Goal: Task Accomplishment & Management: Manage account settings

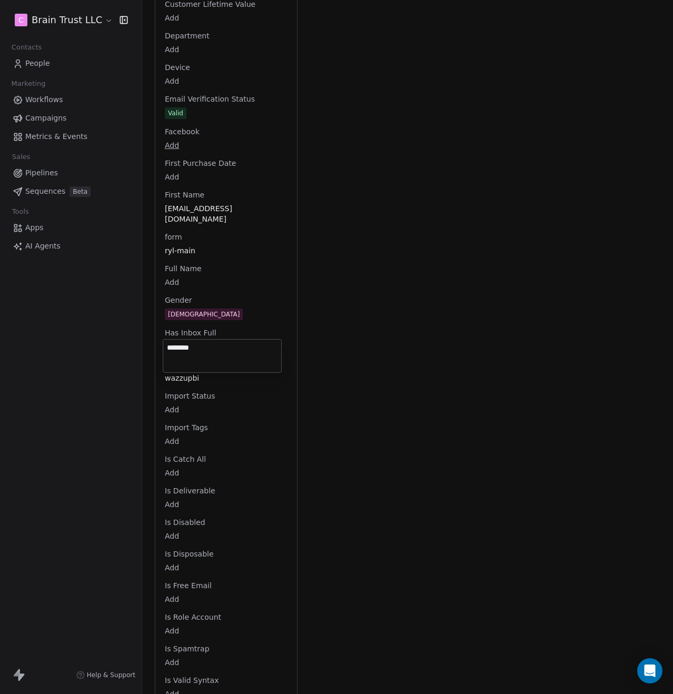
click at [348, 368] on html "C Brain Trust LLC Contacts People Marketing Workflows Campaigns Metrics & Event…" at bounding box center [336, 347] width 673 height 694
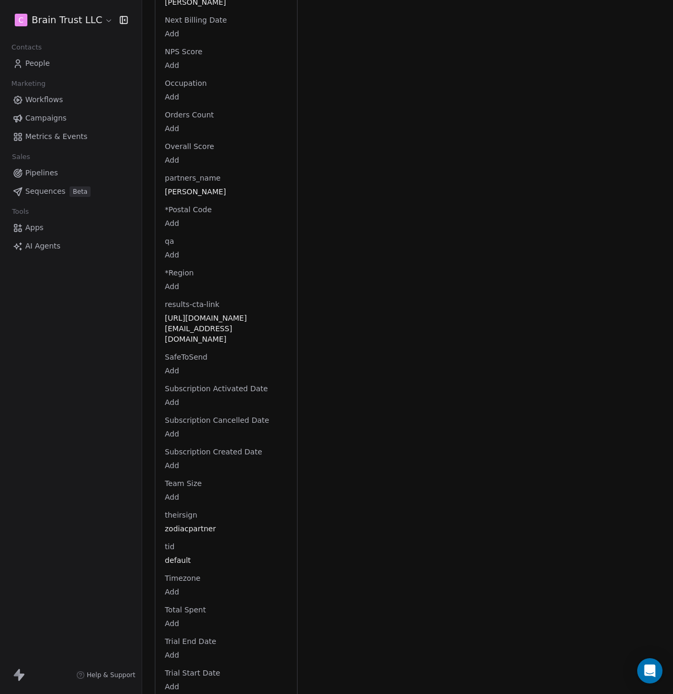
scroll to position [2219, 0]
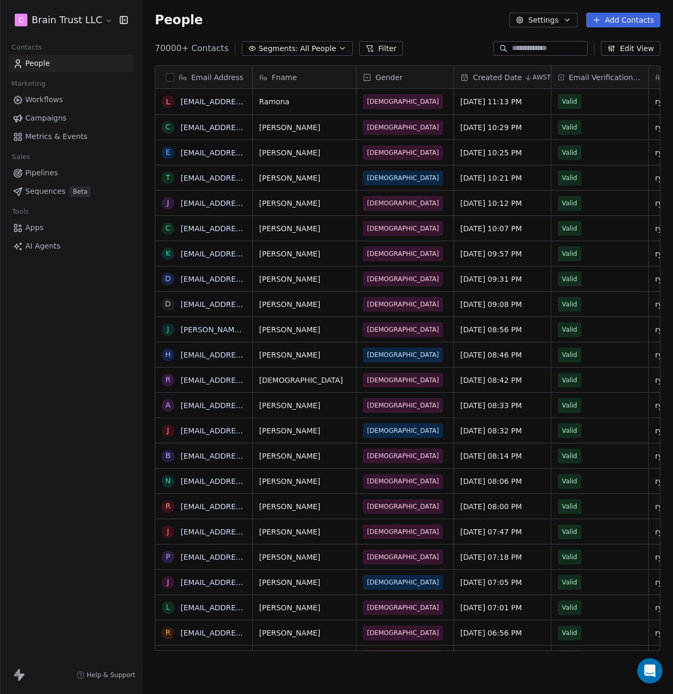
scroll to position [8, 8]
drag, startPoint x: 624, startPoint y: 47, endPoint x: 37, endPoint y: 66, distance: 587.2
click at [37, 66] on div "C Brain Trust LLC Contacts People Marketing Workflows Campaigns Metrics & Event…" at bounding box center [336, 347] width 673 height 694
click at [37, 66] on span "People" at bounding box center [37, 63] width 25 height 11
click at [569, 22] on icon "button" at bounding box center [567, 20] width 8 height 8
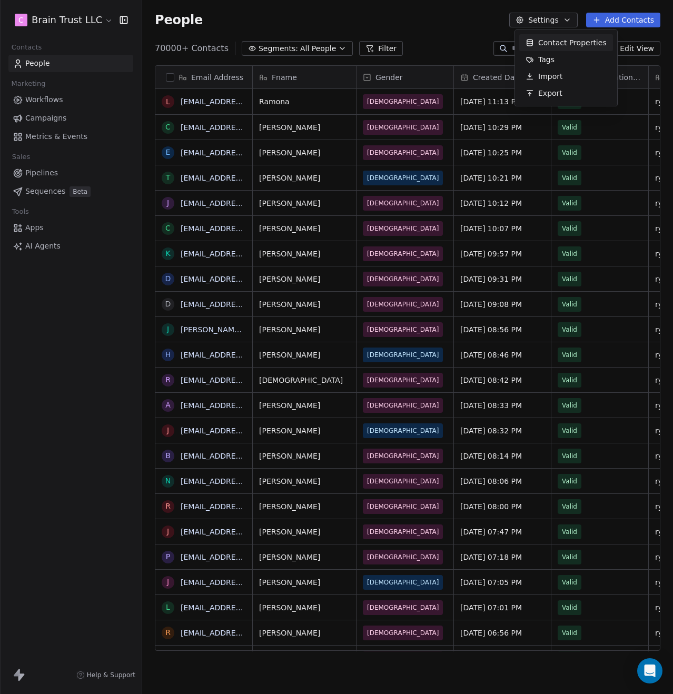
drag, startPoint x: 558, startPoint y: 59, endPoint x: 556, endPoint y: 45, distance: 14.4
click at [556, 45] on div "Contact Properties Tags Import Export" at bounding box center [566, 67] width 94 height 67
click at [556, 45] on span "Contact Properties" at bounding box center [572, 42] width 68 height 11
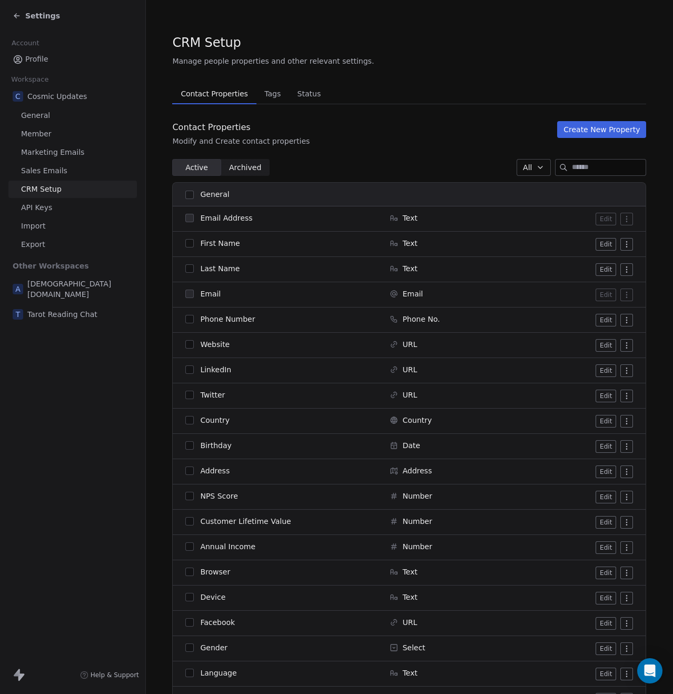
click at [593, 128] on button "Create New Property" at bounding box center [601, 129] width 89 height 17
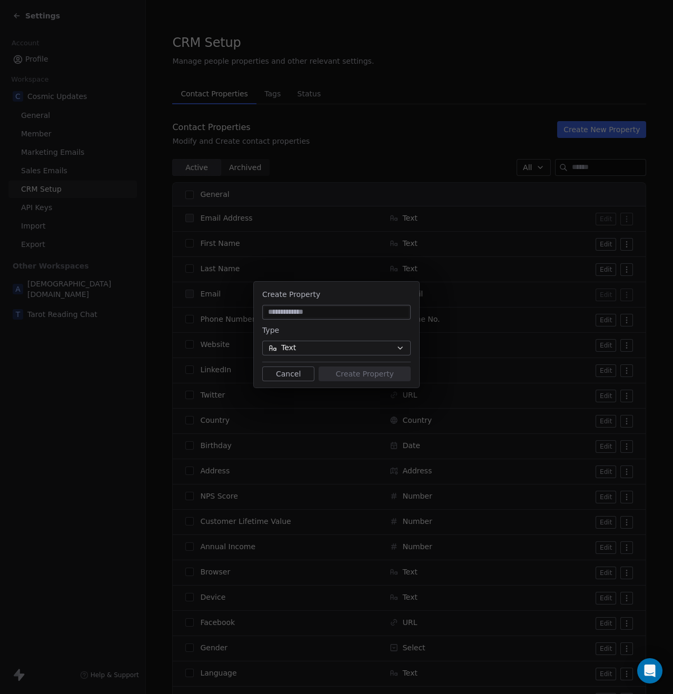
click at [309, 351] on button "Text" at bounding box center [336, 348] width 148 height 15
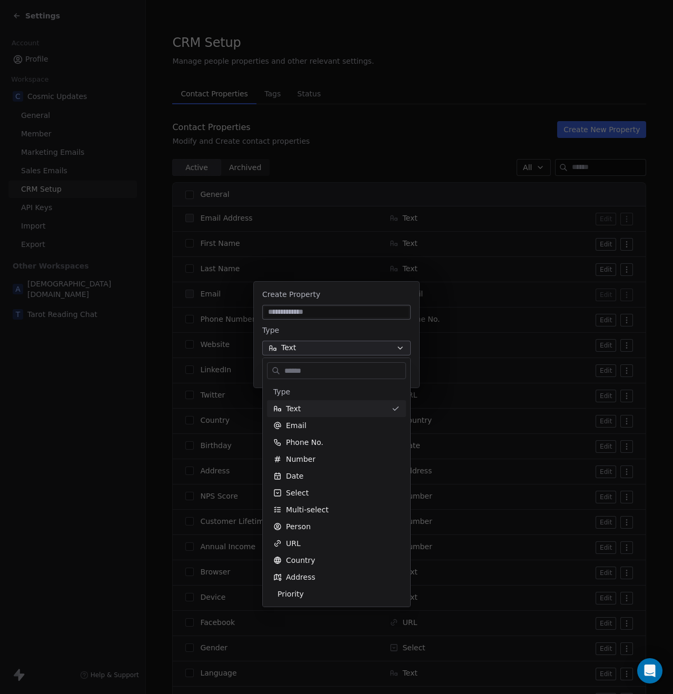
click at [309, 351] on div "Create Property Type Text Cancel Create Property" at bounding box center [336, 347] width 673 height 164
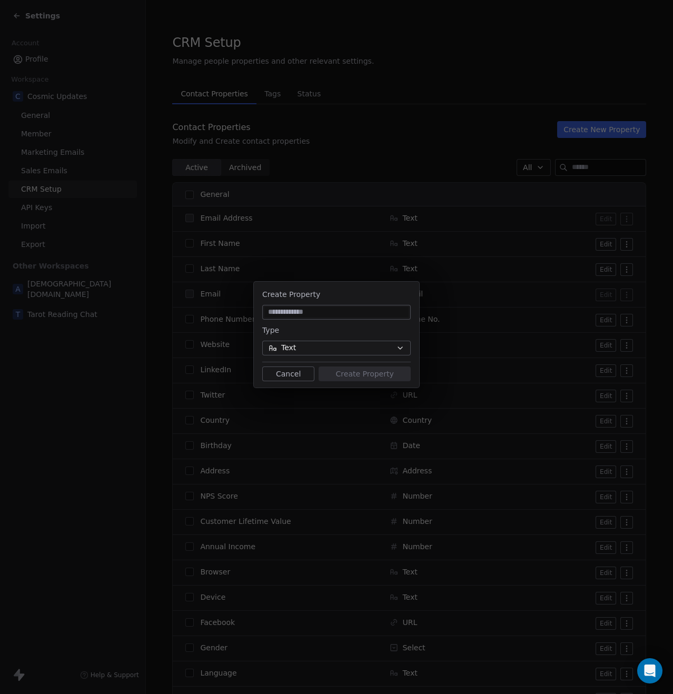
click at [323, 314] on input at bounding box center [336, 312] width 144 height 11
type input "**********"
click at [346, 370] on button "Create Property" at bounding box center [364, 373] width 92 height 15
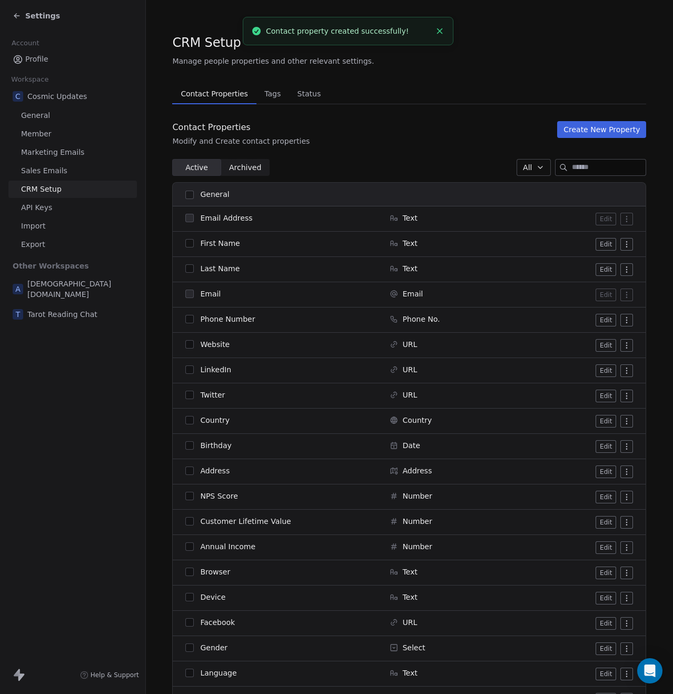
drag, startPoint x: 667, startPoint y: 150, endPoint x: 633, endPoint y: 694, distance: 544.8
click at [633, 693] on html "Settings Account Profile Workspace C Cosmic Updates General Member Marketing Em…" at bounding box center [336, 347] width 673 height 694
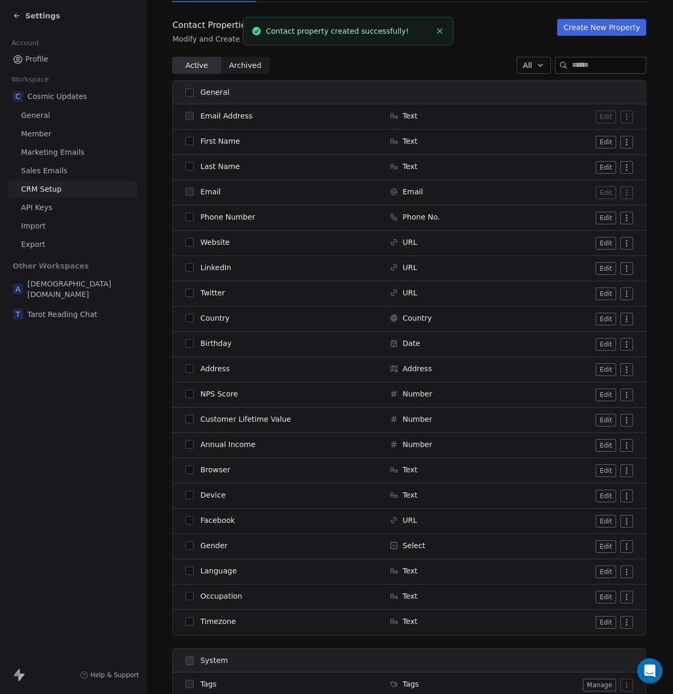
scroll to position [105, 0]
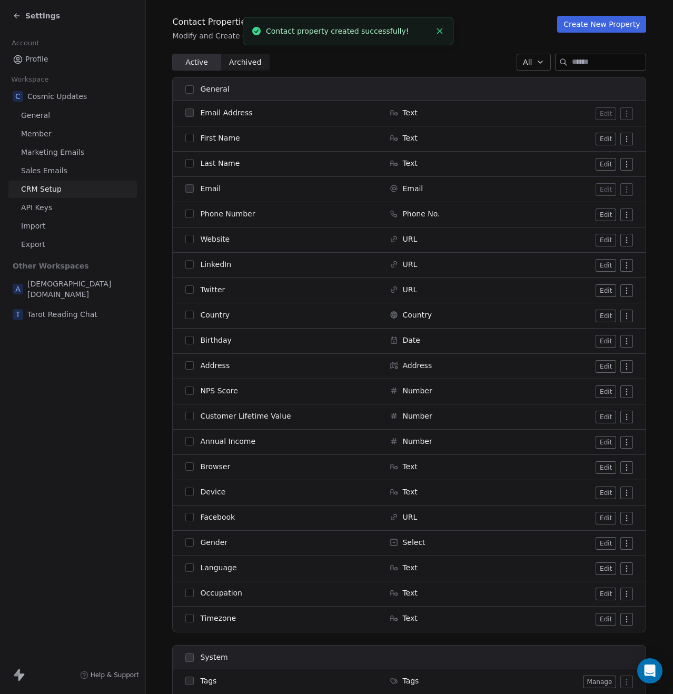
click at [34, 427] on div "Settings Account Profile Workspace C Cosmic Updates General Member Marketing Em…" at bounding box center [72, 347] width 145 height 694
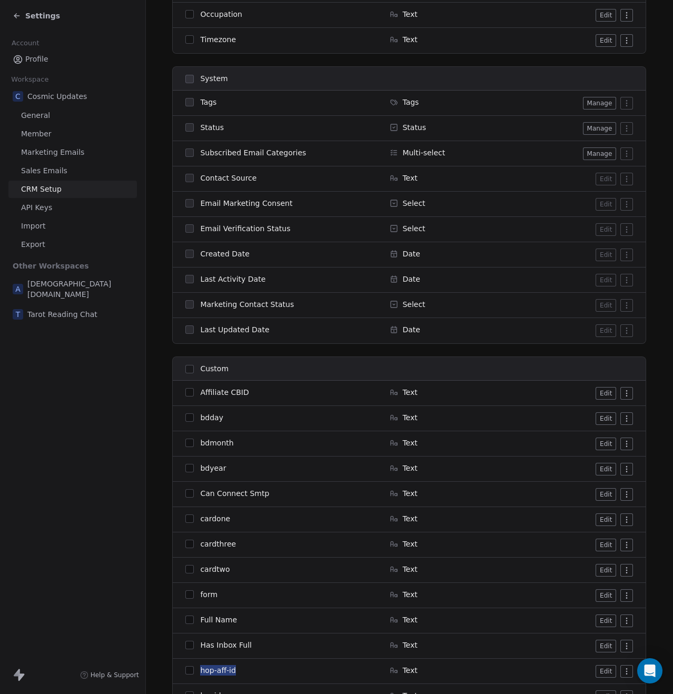
scroll to position [481, 0]
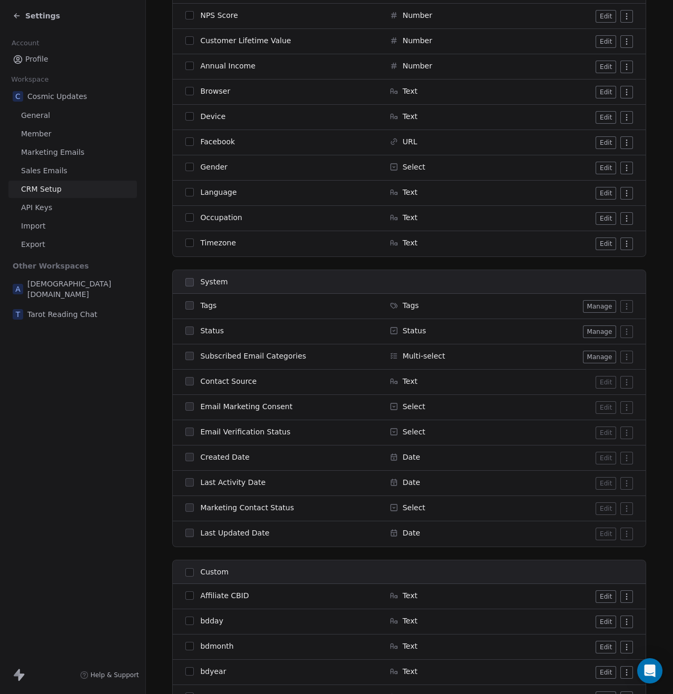
click at [18, 14] on icon at bounding box center [17, 16] width 8 height 8
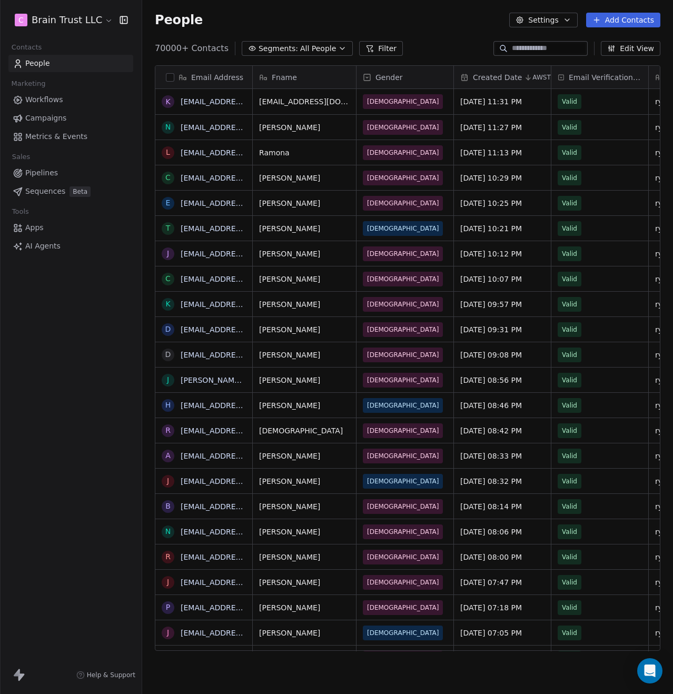
scroll to position [603, 523]
click at [543, 43] on div at bounding box center [540, 48] width 94 height 15
paste input "**********"
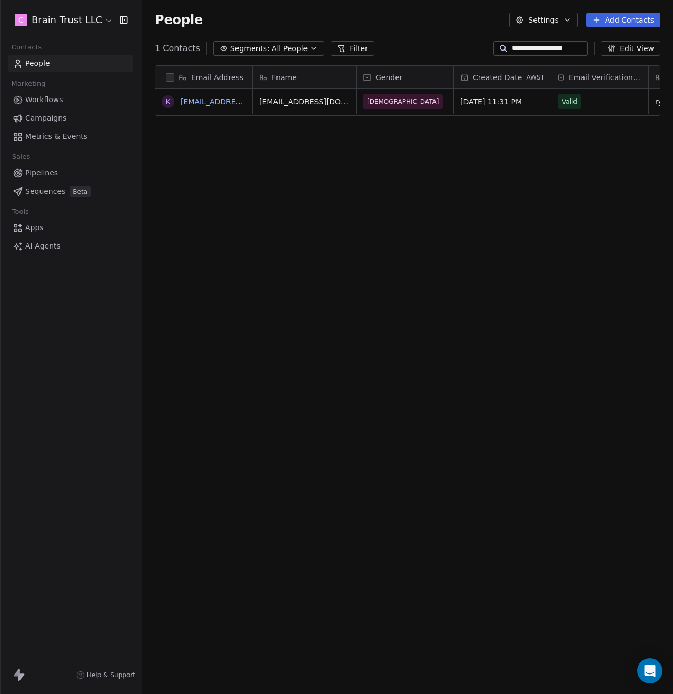
type input "**********"
click at [222, 99] on link "[EMAIL_ADDRESS][DOMAIN_NAME]" at bounding box center [245, 101] width 129 height 8
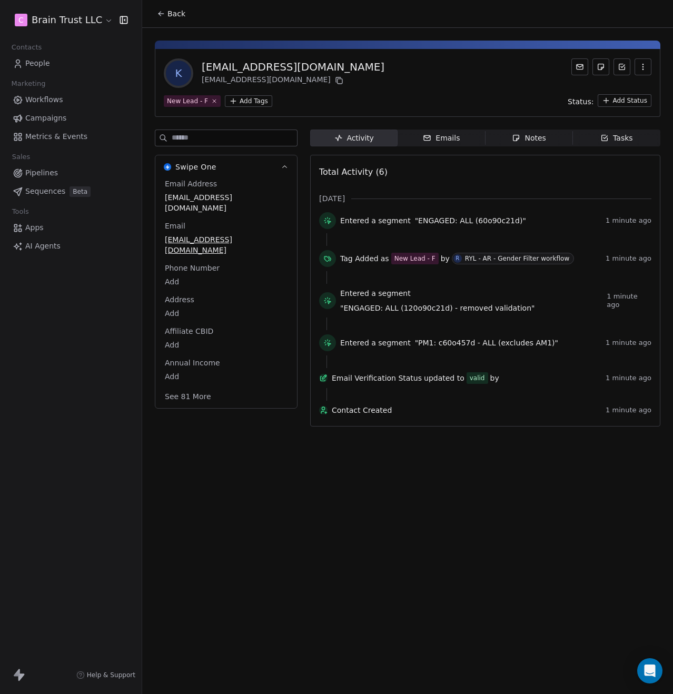
click at [198, 387] on button "See 81 More" at bounding box center [187, 396] width 59 height 19
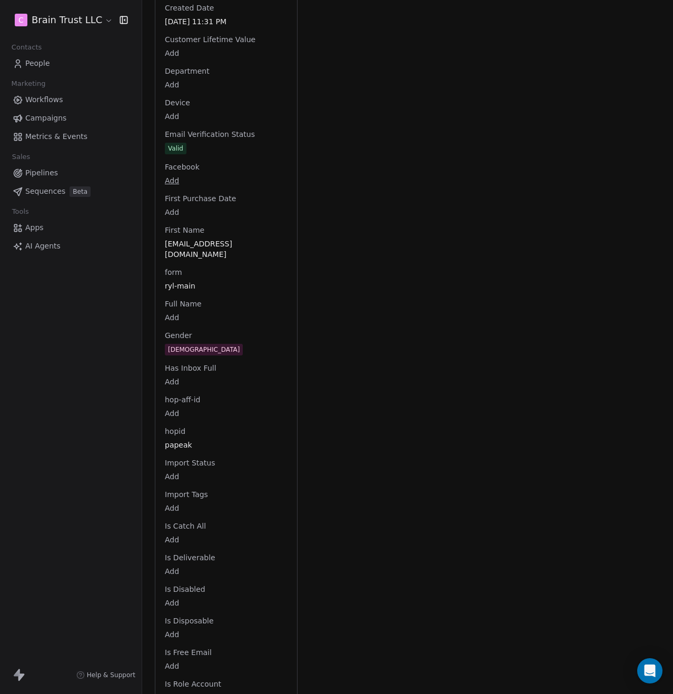
scroll to position [777, 0]
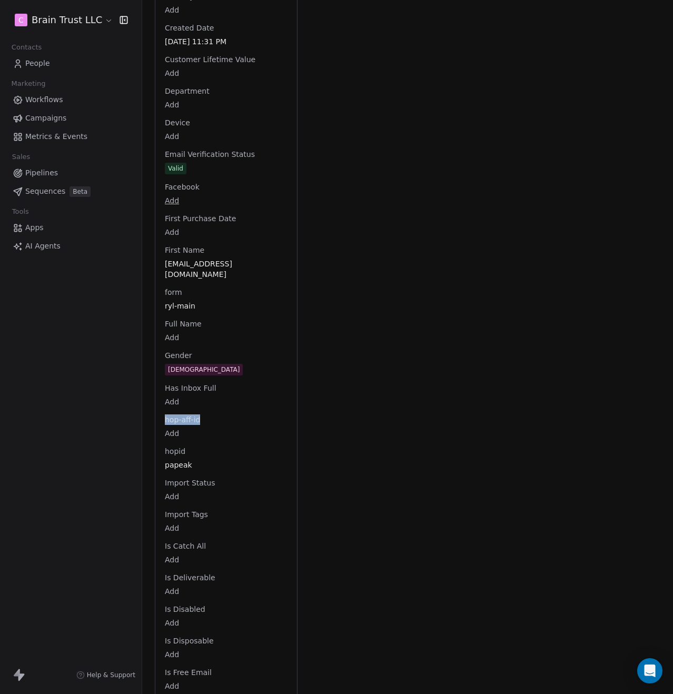
drag, startPoint x: 203, startPoint y: 384, endPoint x: 165, endPoint y: 386, distance: 37.9
click at [165, 414] on div "hop-aff-id Add" at bounding box center [226, 426] width 127 height 25
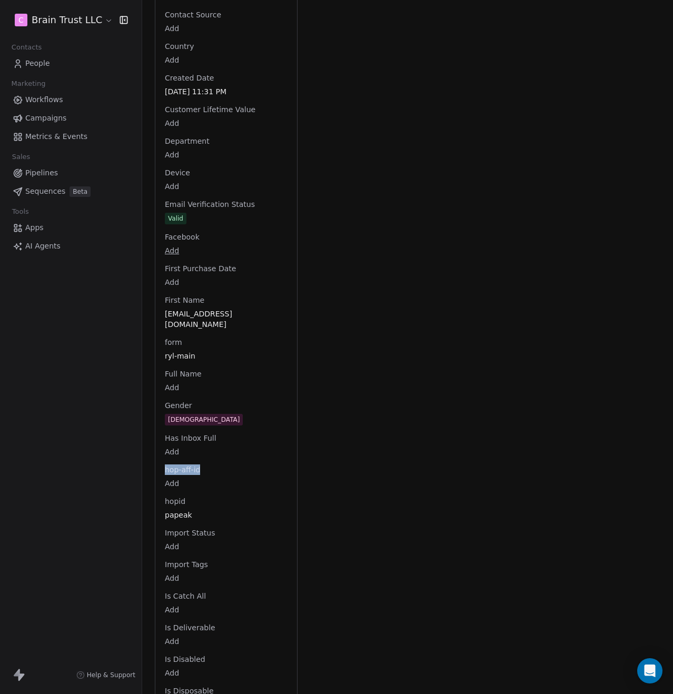
scroll to position [724, 0]
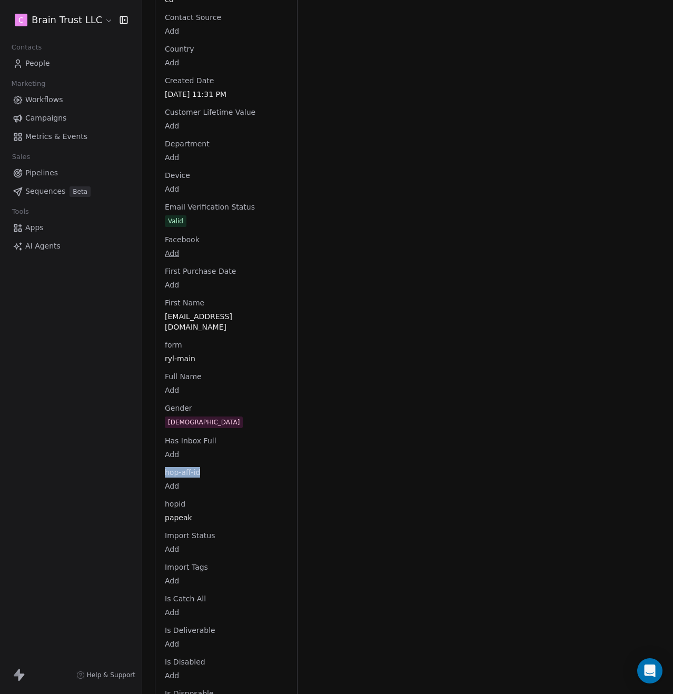
copy span "hop-aff-id"
click at [48, 59] on span "People" at bounding box center [37, 63] width 25 height 11
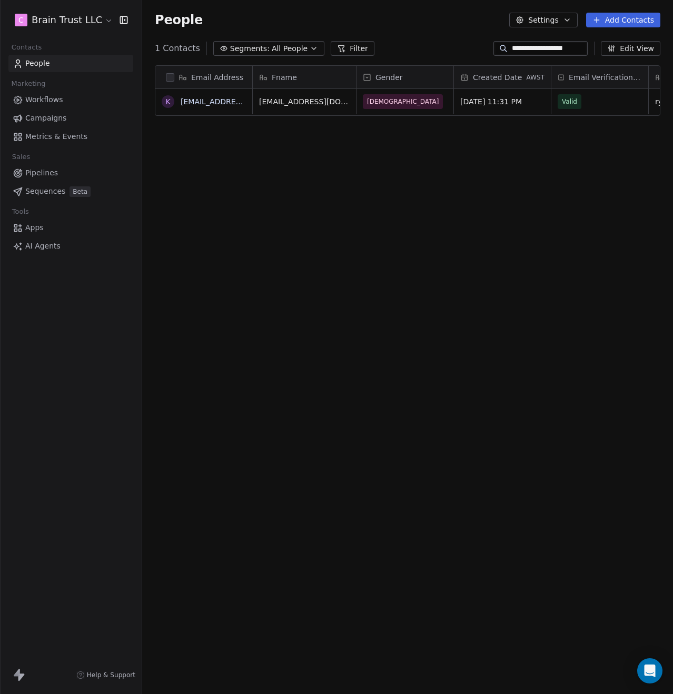
scroll to position [603, 523]
click at [522, 46] on input "**********" at bounding box center [549, 48] width 74 height 11
paste input "**"
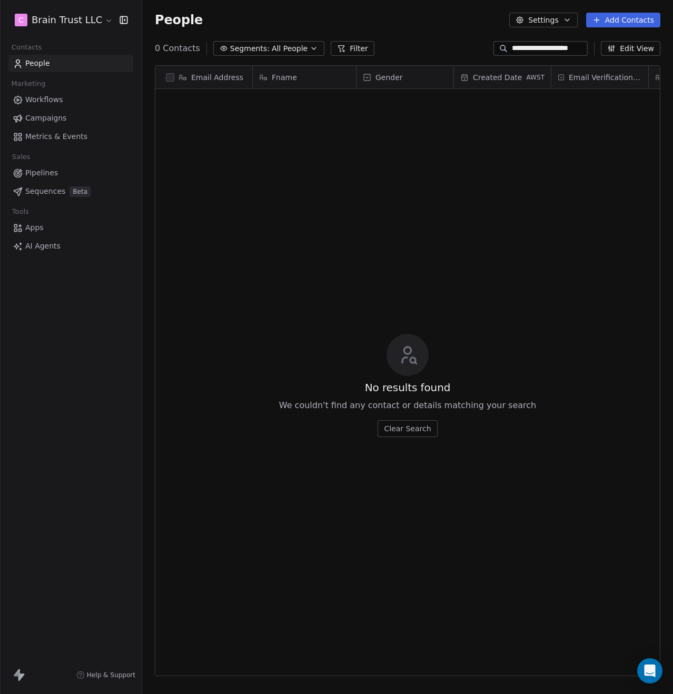
drag, startPoint x: 499, startPoint y: 46, endPoint x: 376, endPoint y: 67, distance: 125.0
click at [376, 67] on section "**********" at bounding box center [407, 347] width 531 height 694
paste input
click at [516, 52] on input "**********" at bounding box center [549, 48] width 74 height 11
paste input
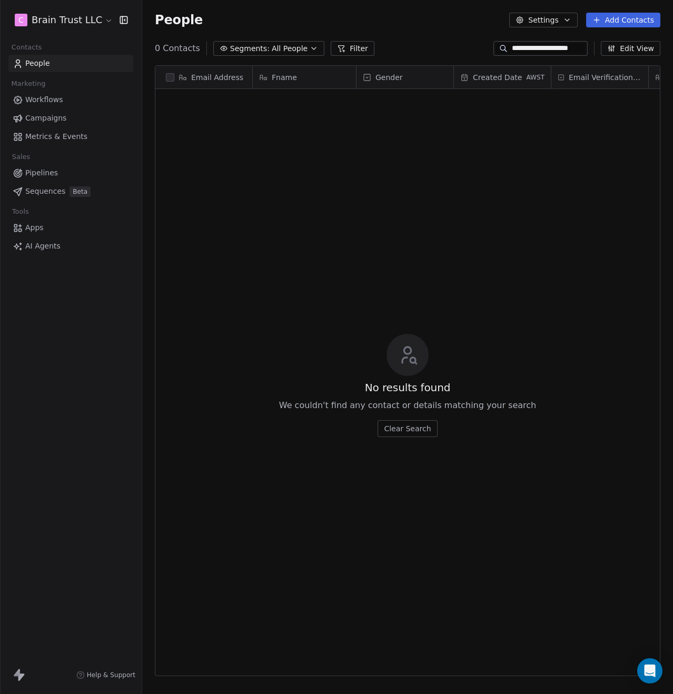
drag, startPoint x: 496, startPoint y: 48, endPoint x: 379, endPoint y: 60, distance: 116.9
click at [379, 60] on section "**********" at bounding box center [407, 347] width 531 height 694
paste input "***"
type input "**********"
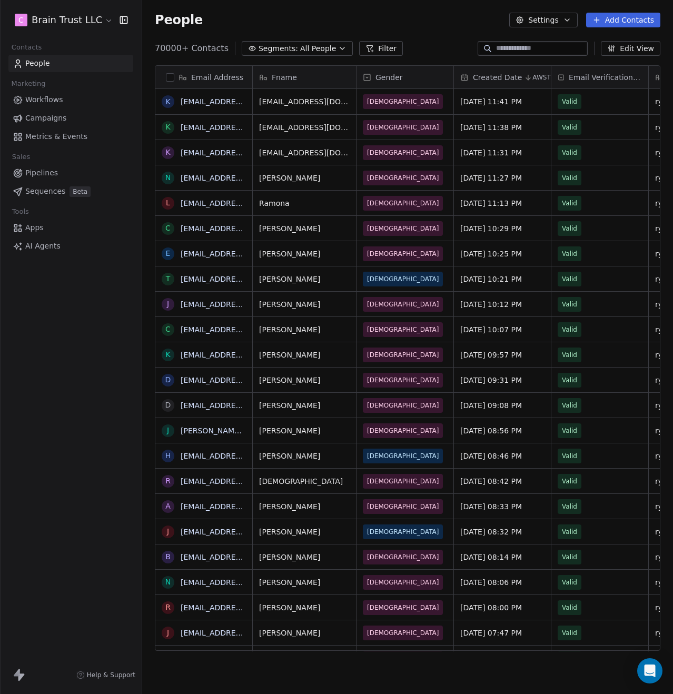
click at [547, 54] on div at bounding box center [532, 48] width 110 height 15
paste input "**********"
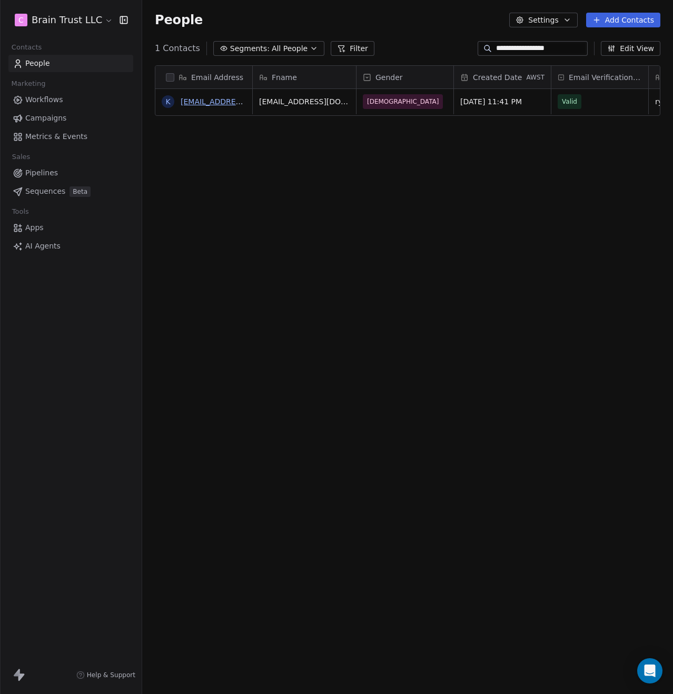
type input "**********"
click at [202, 104] on link "[EMAIL_ADDRESS][DOMAIN_NAME]" at bounding box center [245, 101] width 129 height 8
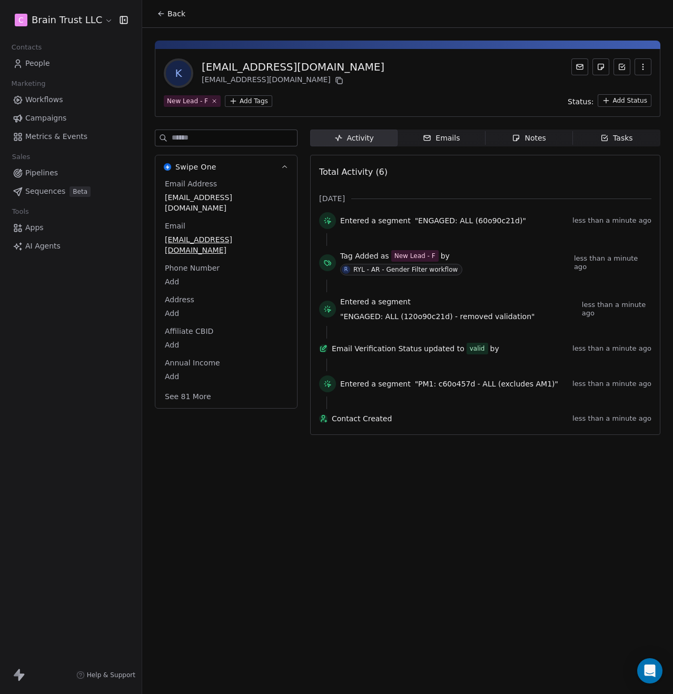
click at [188, 387] on button "See 81 More" at bounding box center [187, 396] width 59 height 19
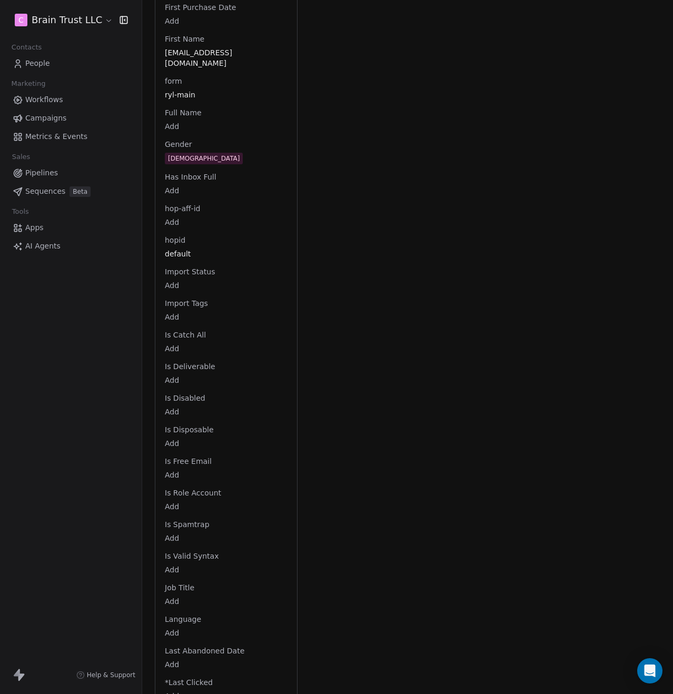
scroll to position [987, 0]
click at [32, 228] on span "Apps" at bounding box center [34, 227] width 18 height 11
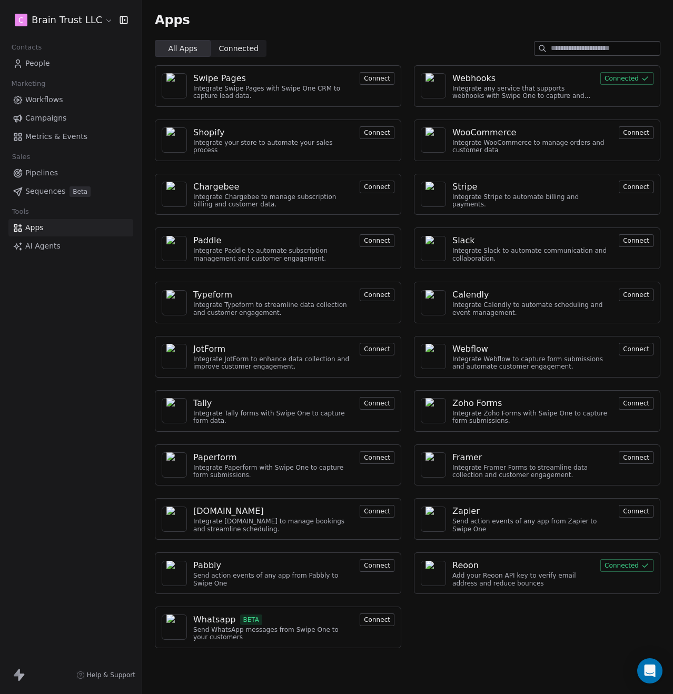
click at [44, 135] on span "Metrics & Events" at bounding box center [56, 136] width 62 height 11
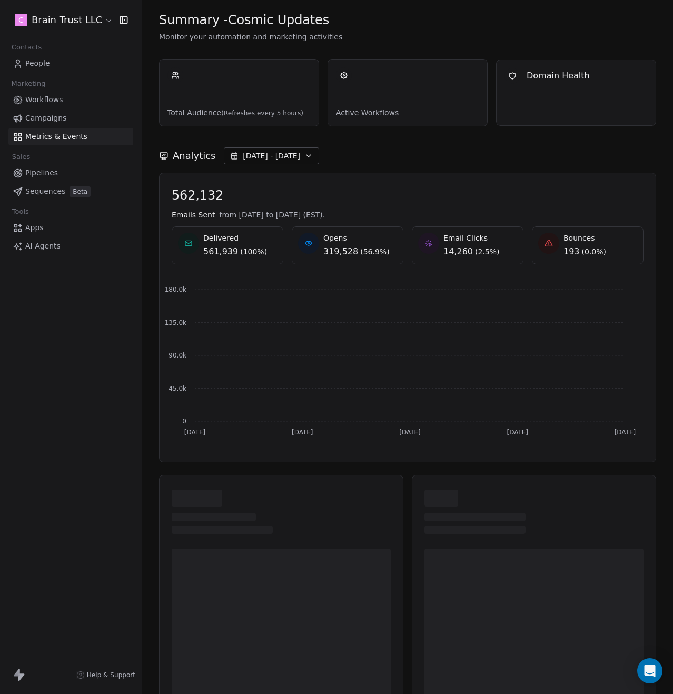
click at [32, 222] on link "Apps" at bounding box center [70, 227] width 125 height 17
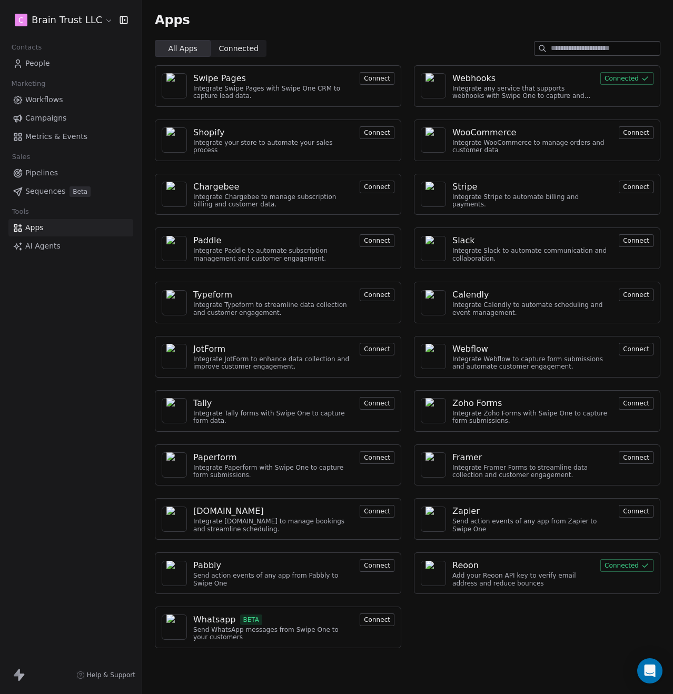
click at [225, 39] on div "Apps" at bounding box center [407, 20] width 531 height 40
click at [221, 46] on span "Connected" at bounding box center [238, 48] width 39 height 11
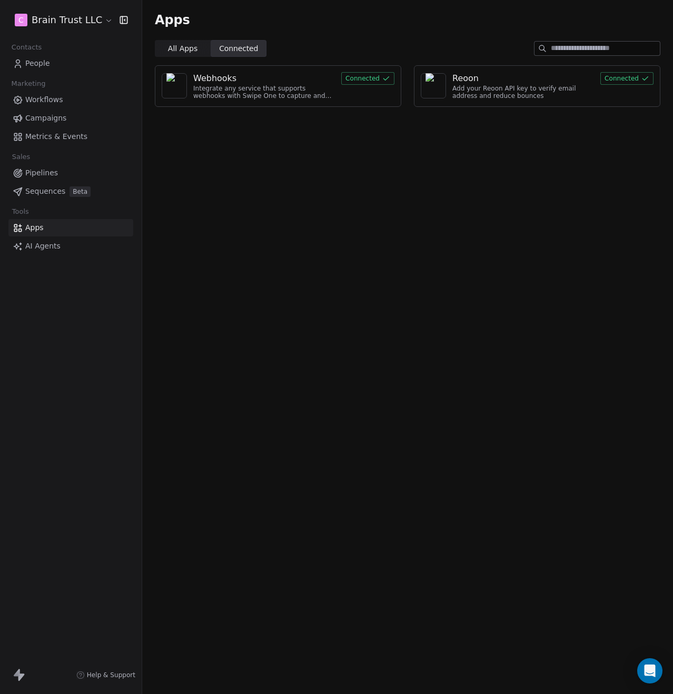
click at [256, 83] on div "Webhooks" at bounding box center [264, 78] width 142 height 13
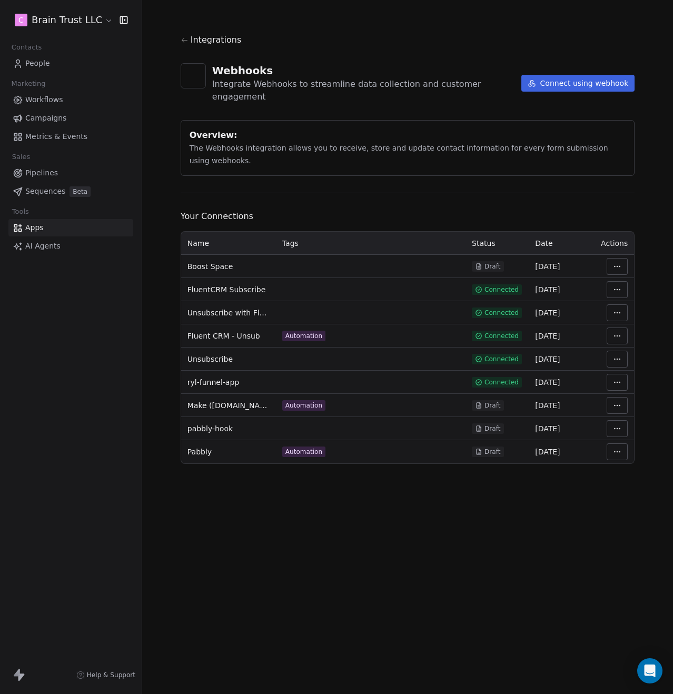
click at [620, 367] on html "C Brain Trust LLC Contacts People Marketing Workflows Campaigns Metrics & Event…" at bounding box center [336, 347] width 673 height 694
click at [623, 444] on div "Manage Mapping" at bounding box center [629, 443] width 76 height 17
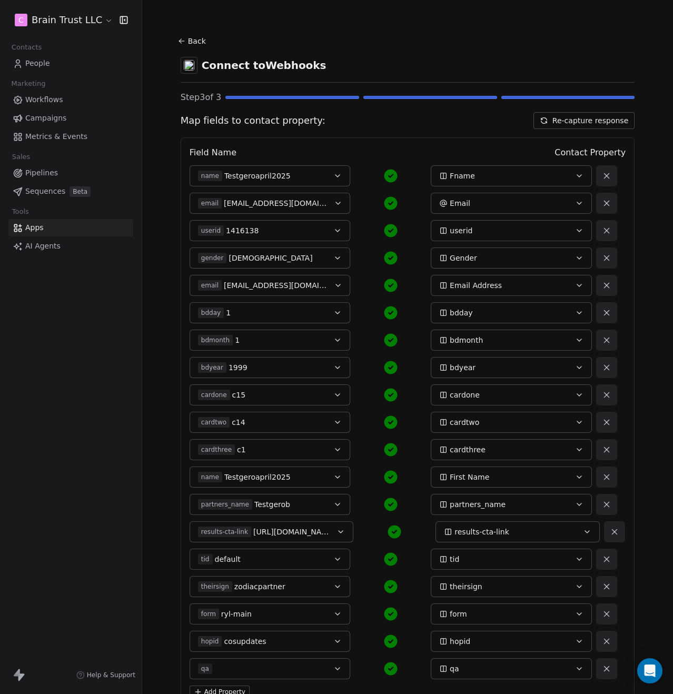
click at [558, 118] on button "Re-capture response" at bounding box center [583, 120] width 101 height 17
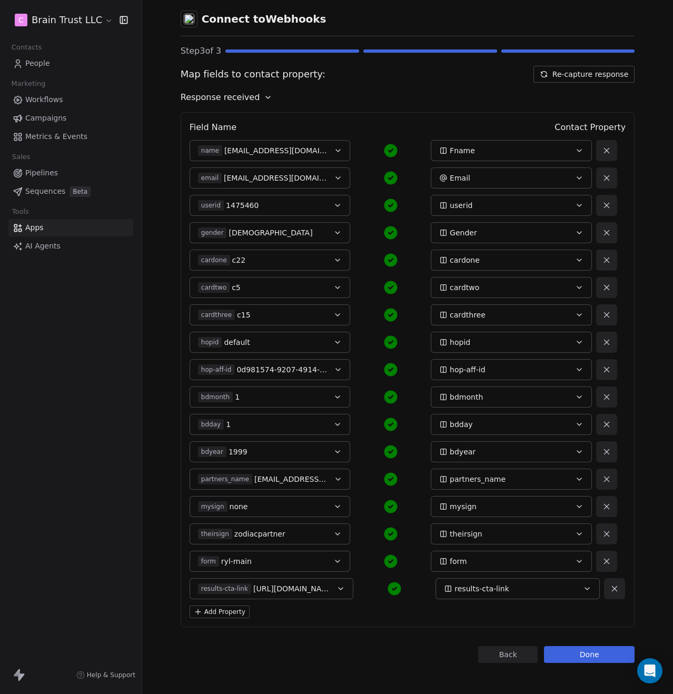
scroll to position [49, 0]
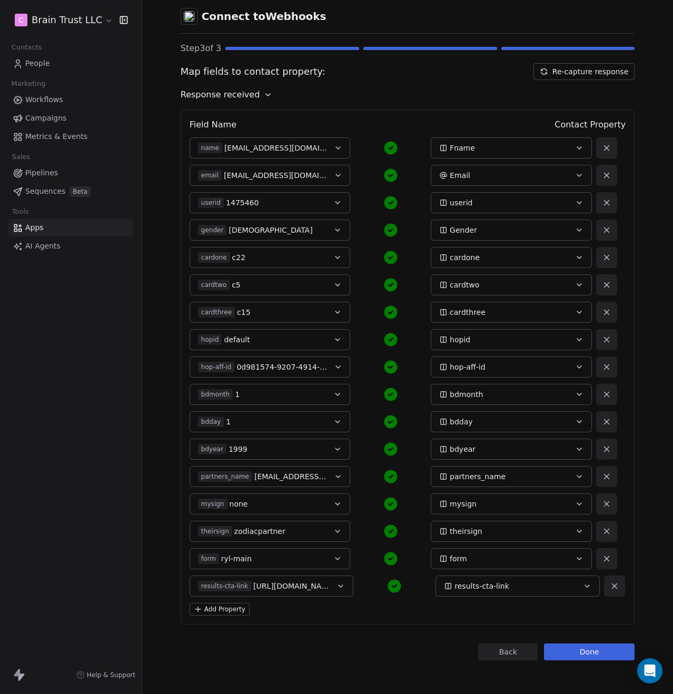
click at [285, 364] on span "0d981574-9207-4914-be6d-8ef82d868d62" at bounding box center [281, 367] width 91 height 11
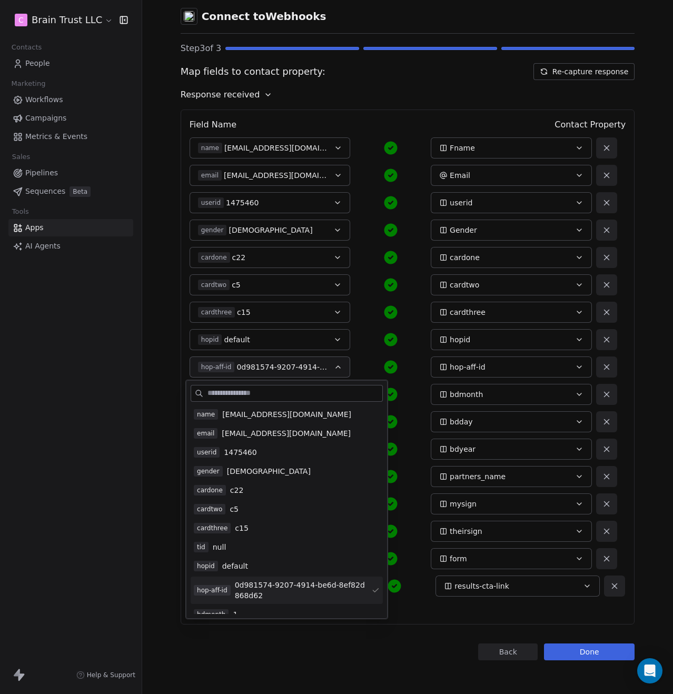
click at [285, 364] on span "0d981574-9207-4914-be6d-8ef82d868d62" at bounding box center [281, 367] width 91 height 11
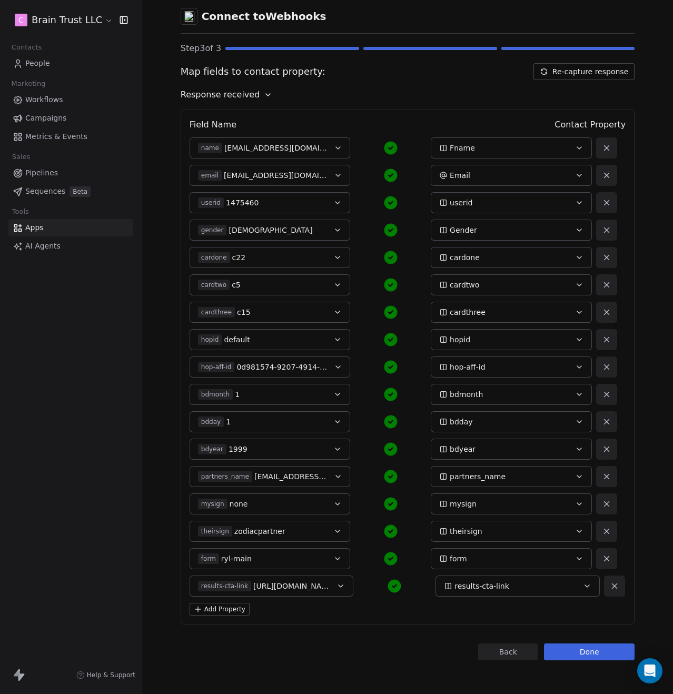
click at [585, 655] on button "Done" at bounding box center [589, 651] width 91 height 17
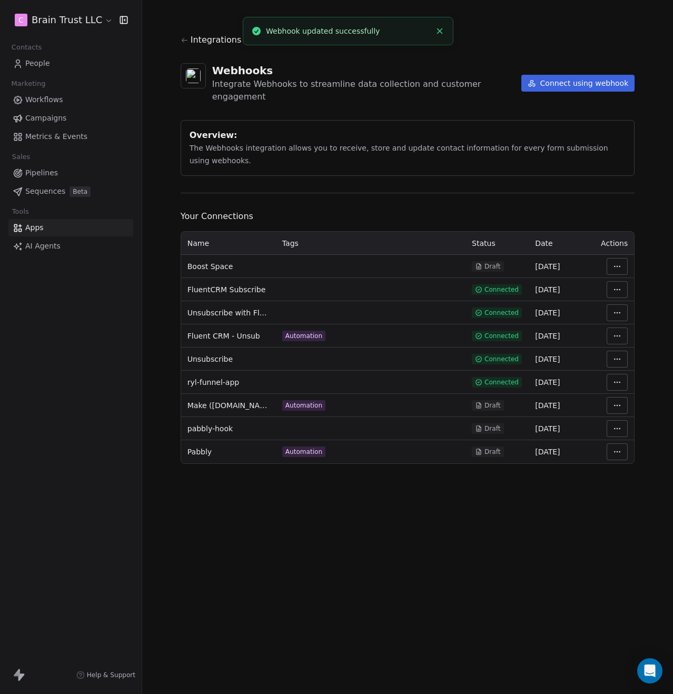
click at [54, 58] on link "People" at bounding box center [70, 63] width 125 height 17
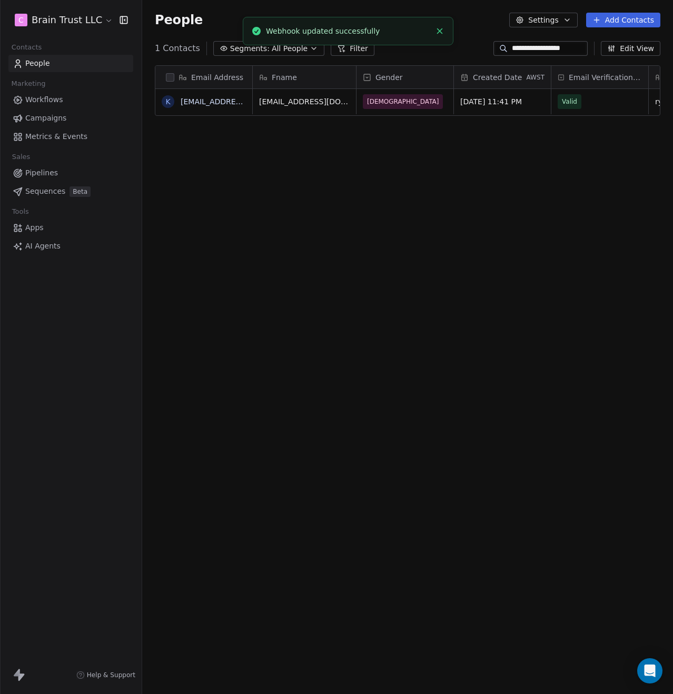
scroll to position [603, 523]
click at [211, 100] on link "[EMAIL_ADDRESS][DOMAIN_NAME]" at bounding box center [245, 101] width 129 height 8
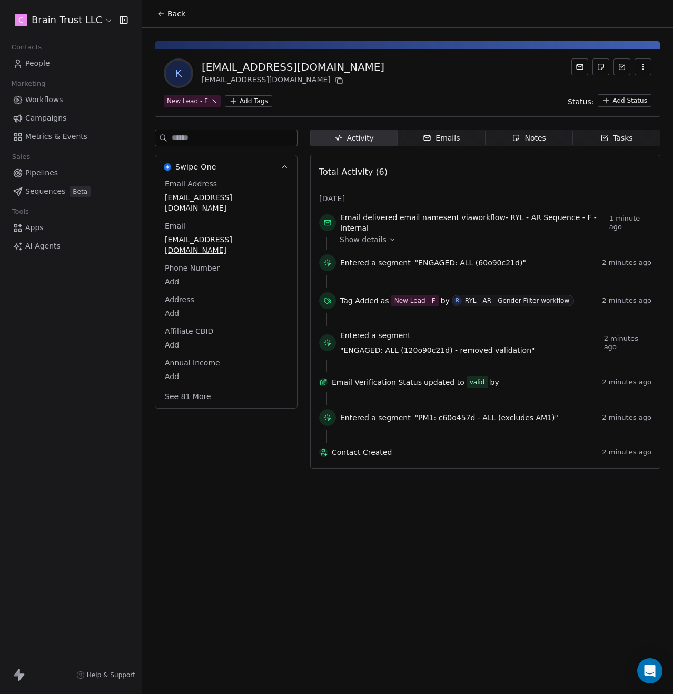
click at [188, 387] on button "See 81 More" at bounding box center [187, 396] width 59 height 19
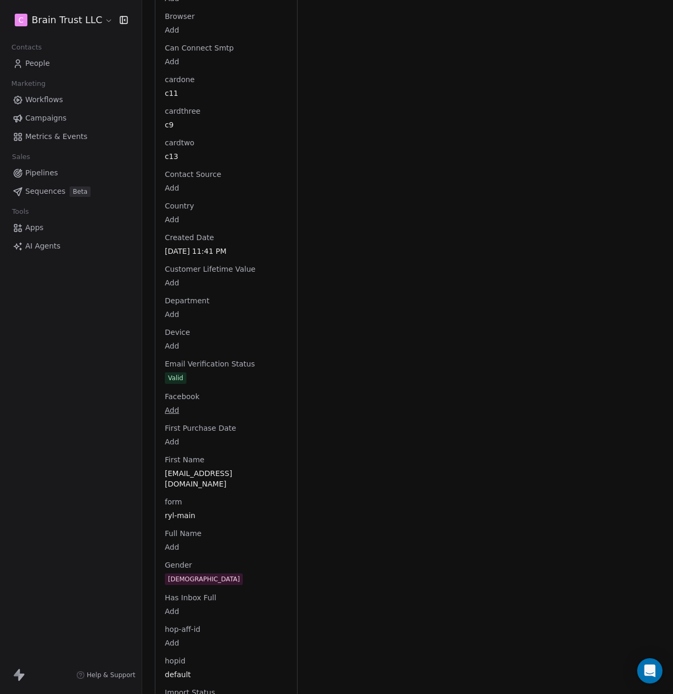
scroll to position [566, 0]
click at [50, 65] on link "People" at bounding box center [70, 63] width 125 height 17
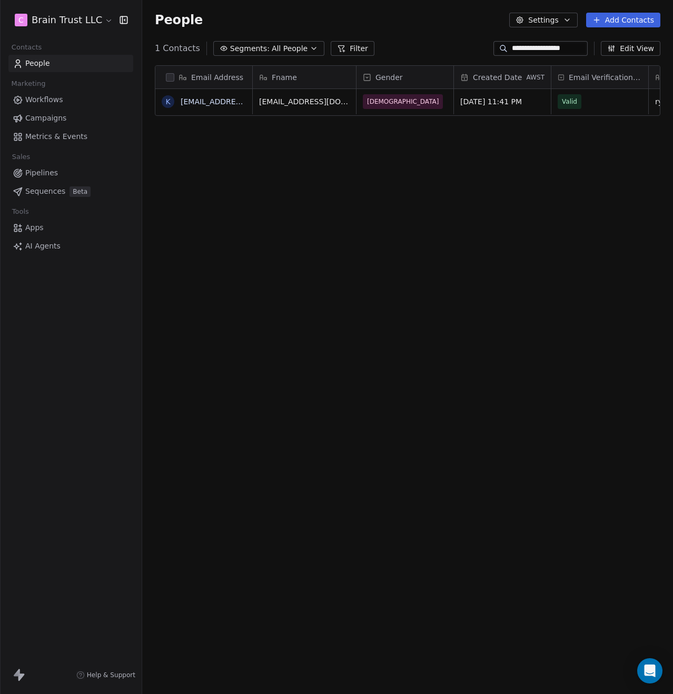
scroll to position [603, 523]
click at [533, 53] on input "**********" at bounding box center [549, 48] width 74 height 11
paste input
type input "**********"
click at [207, 97] on link "[EMAIL_ADDRESS][DOMAIN_NAME]" at bounding box center [245, 101] width 129 height 8
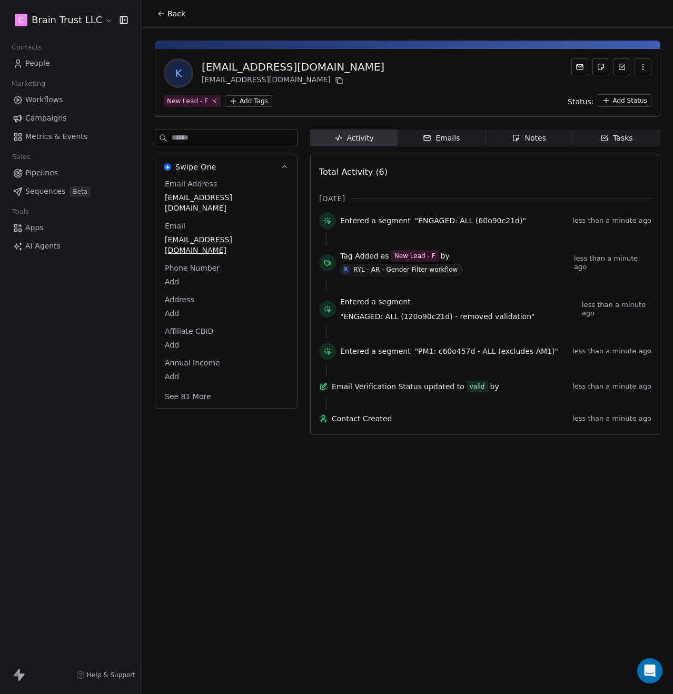
click at [176, 387] on button "See 81 More" at bounding box center [187, 396] width 59 height 19
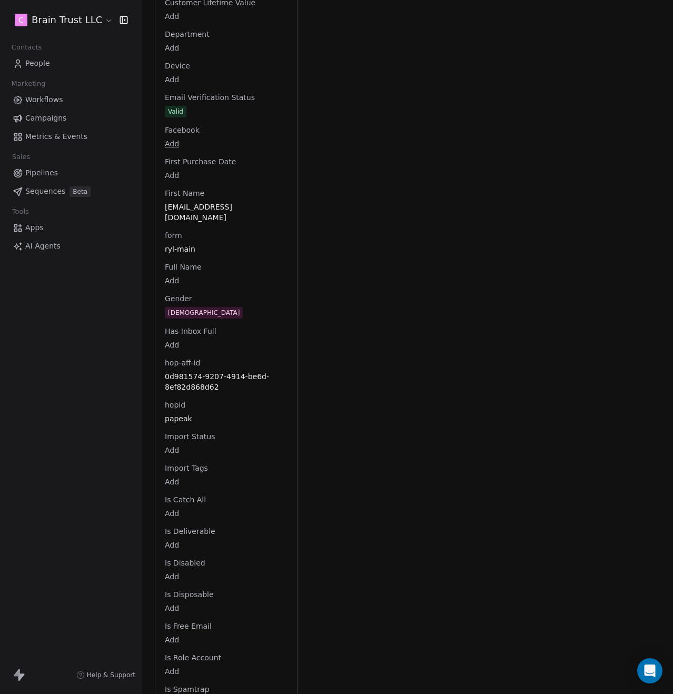
scroll to position [842, 0]
